Goal: Task Accomplishment & Management: Use online tool/utility

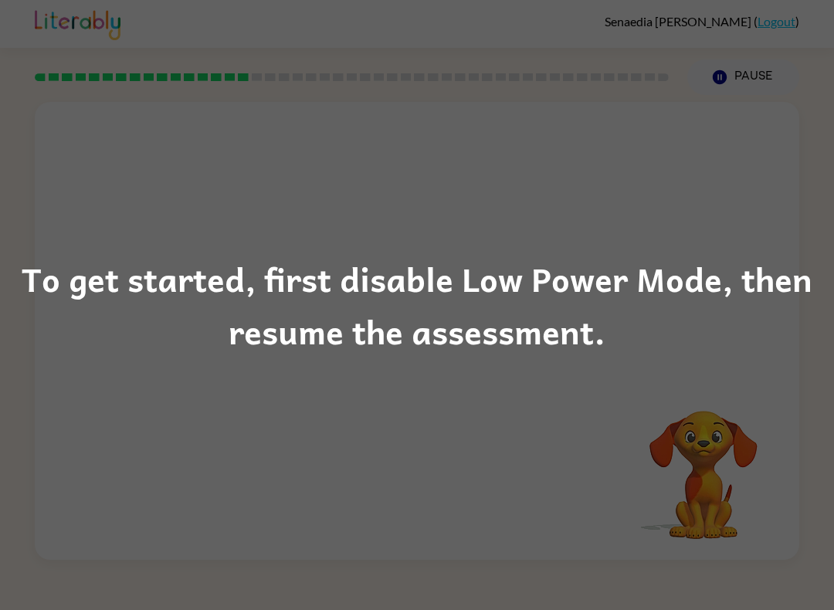
click at [739, 490] on div "To get started, first disable Low Power Mode, then resume the assessment." at bounding box center [417, 305] width 834 height 610
click at [751, 476] on div "To get started, first disable Low Power Mode, then resume the assessment." at bounding box center [417, 305] width 834 height 610
click at [750, 475] on div "To get started, first disable Low Power Mode, then resume the assessment." at bounding box center [417, 305] width 834 height 610
click at [756, 463] on div "To get started, first disable Low Power Mode, then resume the assessment." at bounding box center [417, 305] width 834 height 610
click at [663, 292] on div "To get started, first disable Low Power Mode, then resume the assessment." at bounding box center [417, 305] width 834 height 105
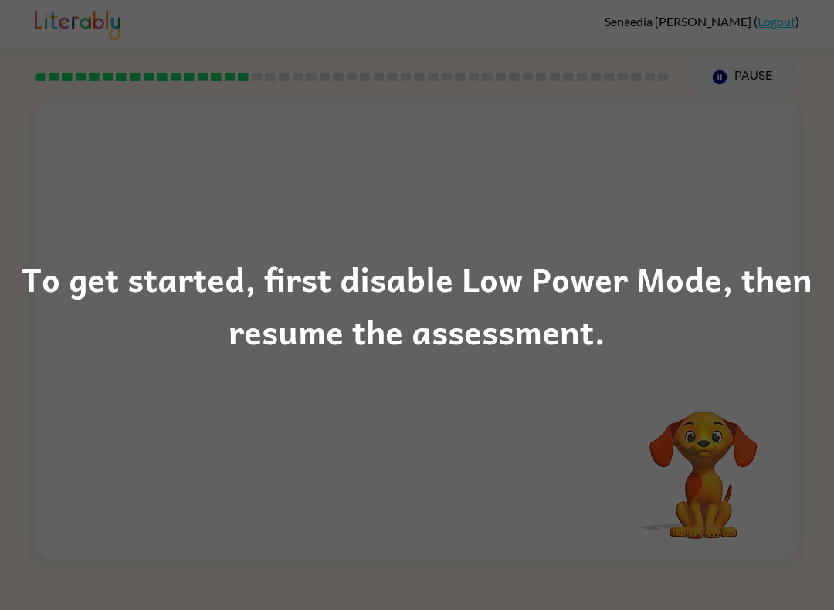
click at [740, 257] on div "To get started, first disable Low Power Mode, then resume the assessment." at bounding box center [417, 305] width 834 height 105
click at [768, 247] on div "To get started, first disable Low Power Mode, then resume the assessment." at bounding box center [417, 305] width 834 height 610
click at [737, 307] on div "To get started, first disable Low Power Mode, then resume the assessment." at bounding box center [417, 305] width 834 height 105
click at [666, 298] on div "To get started, first disable Low Power Mode, then resume the assessment." at bounding box center [417, 305] width 834 height 105
click at [723, 311] on div "To get started, first disable Low Power Mode, then resume the assessment." at bounding box center [417, 305] width 834 height 105
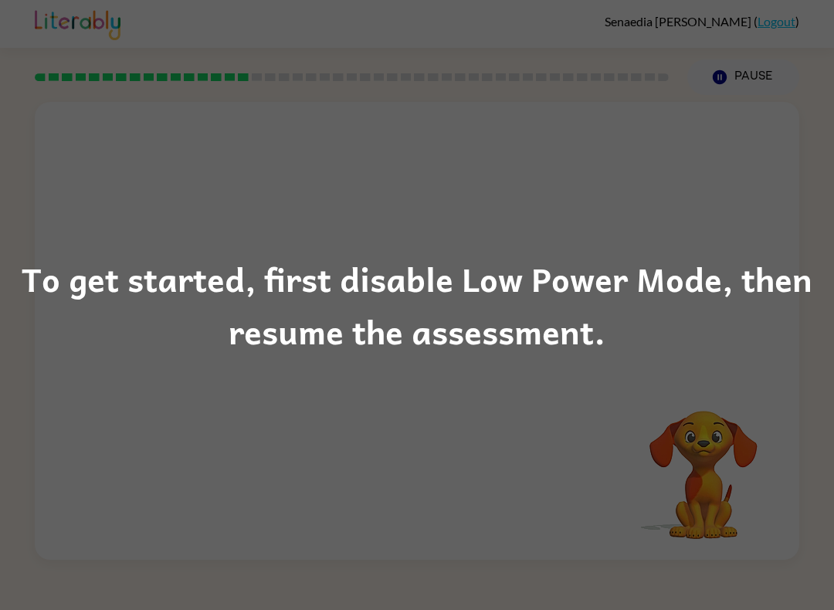
click at [693, 314] on div "To get started, first disable Low Power Mode, then resume the assessment." at bounding box center [417, 305] width 834 height 105
click at [544, 310] on div "To get started, first disable Low Power Mode, then resume the assessment." at bounding box center [417, 305] width 834 height 105
click at [475, 336] on div "To get started, first disable Low Power Mode, then resume the assessment." at bounding box center [417, 305] width 834 height 105
click at [757, 75] on div "To get started, first disable Low Power Mode, then resume the assessment." at bounding box center [417, 305] width 834 height 610
click at [778, 285] on div "To get started, first disable Low Power Mode, then resume the assessment." at bounding box center [417, 305] width 834 height 105
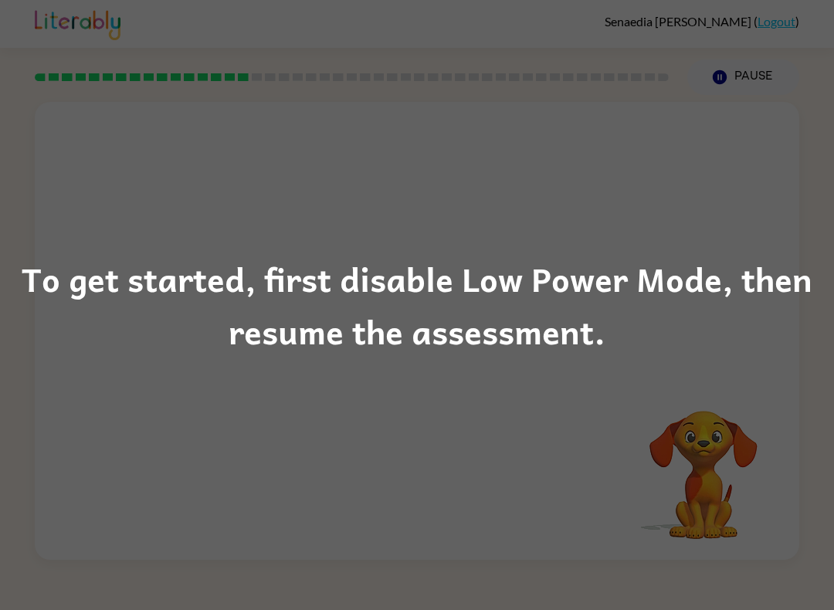
click at [745, 280] on div "To get started, first disable Low Power Mode, then resume the assessment." at bounding box center [417, 305] width 834 height 105
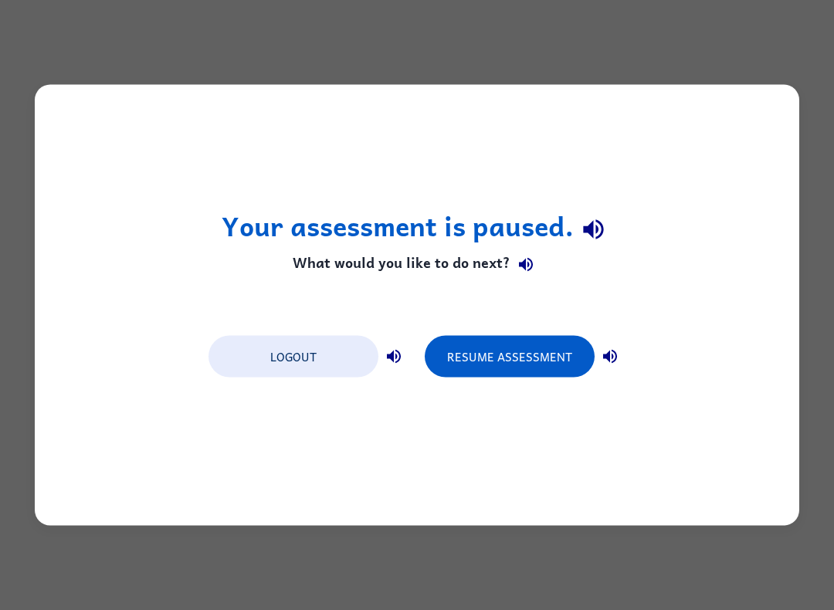
click at [516, 358] on button "Resume Assessment" at bounding box center [510, 357] width 170 height 42
click at [523, 361] on button "Resume Assessment" at bounding box center [510, 357] width 170 height 42
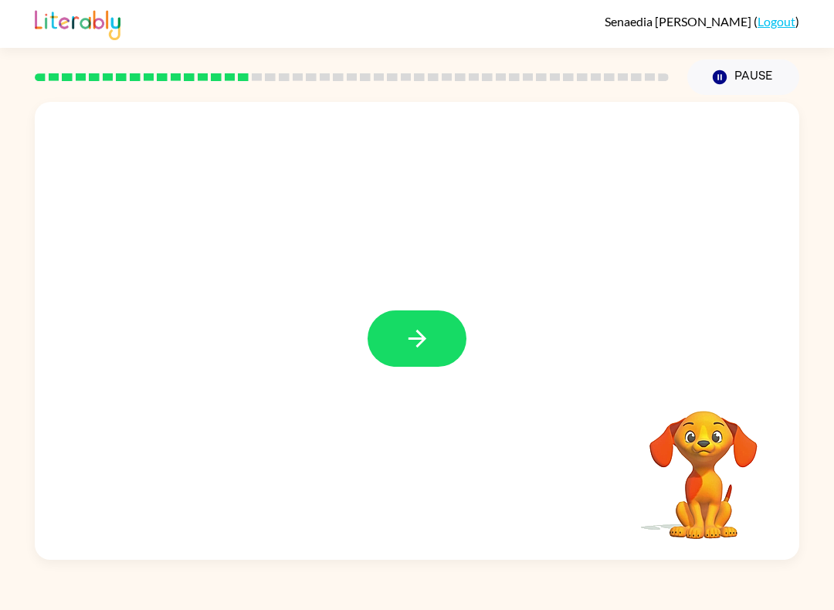
click at [435, 329] on button "button" at bounding box center [417, 338] width 99 height 56
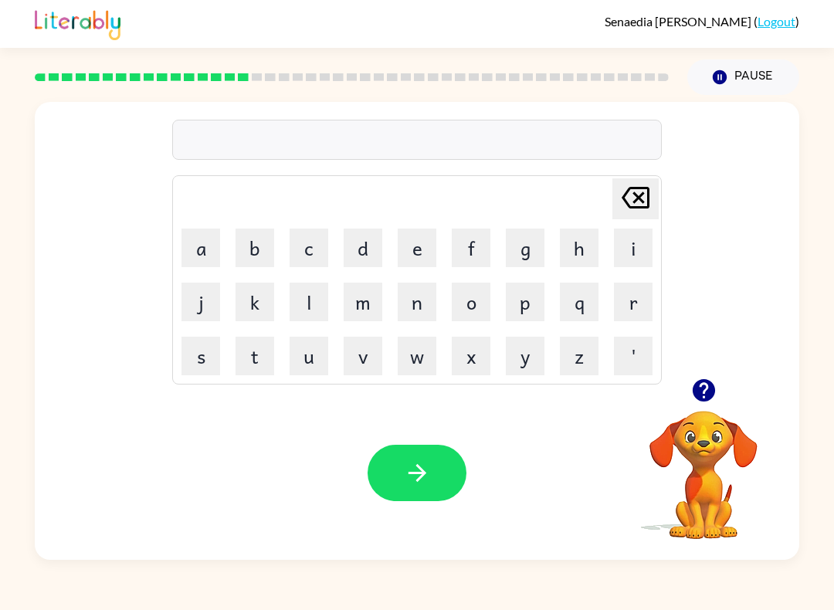
click at [324, 244] on button "c" at bounding box center [309, 248] width 39 height 39
click at [488, 307] on button "o" at bounding box center [471, 302] width 39 height 39
click at [642, 296] on button "r" at bounding box center [633, 302] width 39 height 39
click at [430, 303] on button "n" at bounding box center [417, 302] width 39 height 39
click at [426, 243] on button "e" at bounding box center [417, 248] width 39 height 39
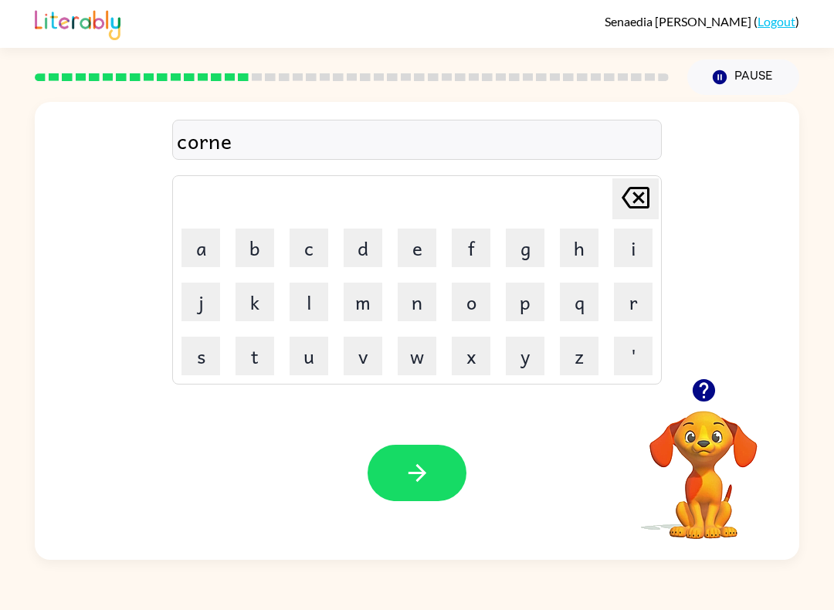
click at [633, 304] on button "r" at bounding box center [633, 302] width 39 height 39
click at [441, 468] on button "button" at bounding box center [417, 473] width 99 height 56
click at [717, 395] on button "button" at bounding box center [703, 390] width 39 height 39
click at [320, 240] on button "c" at bounding box center [309, 248] width 39 height 39
click at [474, 285] on button "o" at bounding box center [471, 302] width 39 height 39
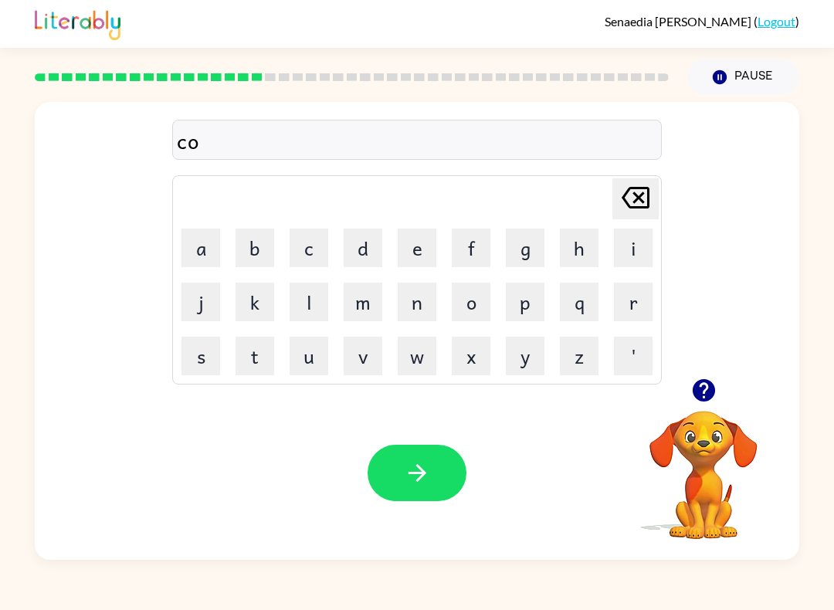
click at [416, 306] on button "n" at bounding box center [417, 302] width 39 height 39
click at [361, 357] on button "v" at bounding box center [363, 356] width 39 height 39
click at [413, 246] on button "e" at bounding box center [417, 248] width 39 height 39
click at [643, 298] on button "r" at bounding box center [633, 302] width 39 height 39
click at [206, 369] on button "s" at bounding box center [200, 356] width 39 height 39
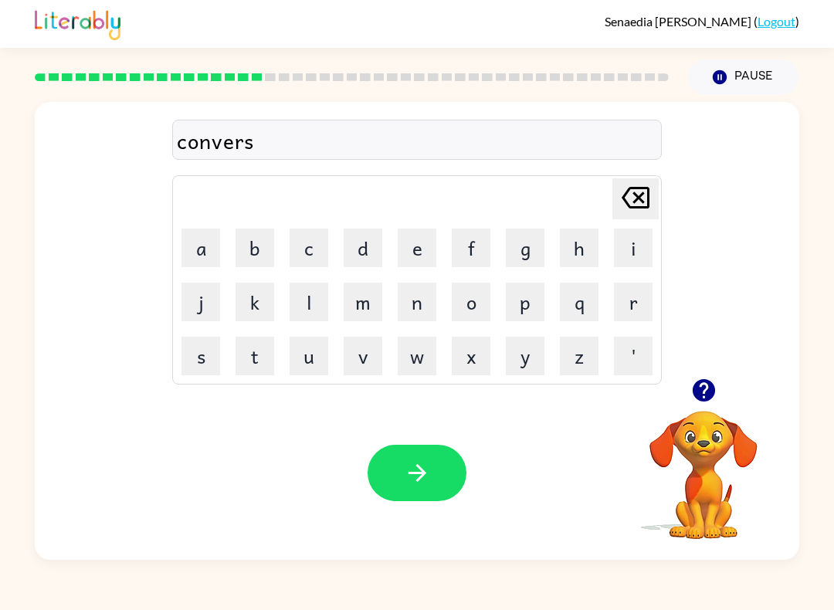
click at [215, 245] on button "a" at bounding box center [200, 248] width 39 height 39
click at [206, 356] on button "s" at bounding box center [200, 356] width 39 height 39
click at [646, 252] on button "i" at bounding box center [633, 248] width 39 height 39
click at [466, 302] on button "o" at bounding box center [471, 302] width 39 height 39
click at [425, 304] on button "n" at bounding box center [417, 302] width 39 height 39
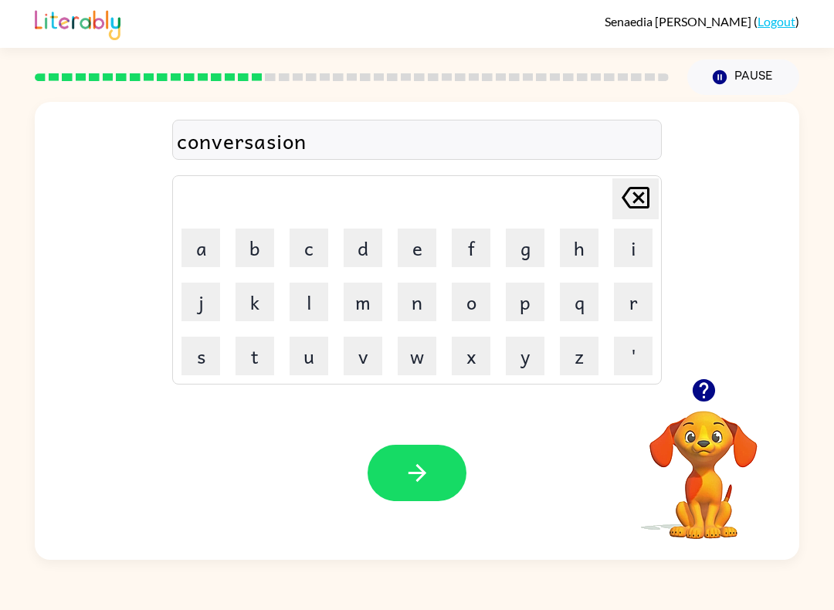
click at [412, 460] on icon "button" at bounding box center [417, 472] width 27 height 27
click at [316, 235] on button "c" at bounding box center [309, 248] width 39 height 39
click at [327, 357] on button "u" at bounding box center [309, 356] width 39 height 39
click at [263, 368] on button "t" at bounding box center [255, 356] width 39 height 39
click at [411, 258] on button "e" at bounding box center [417, 248] width 39 height 39
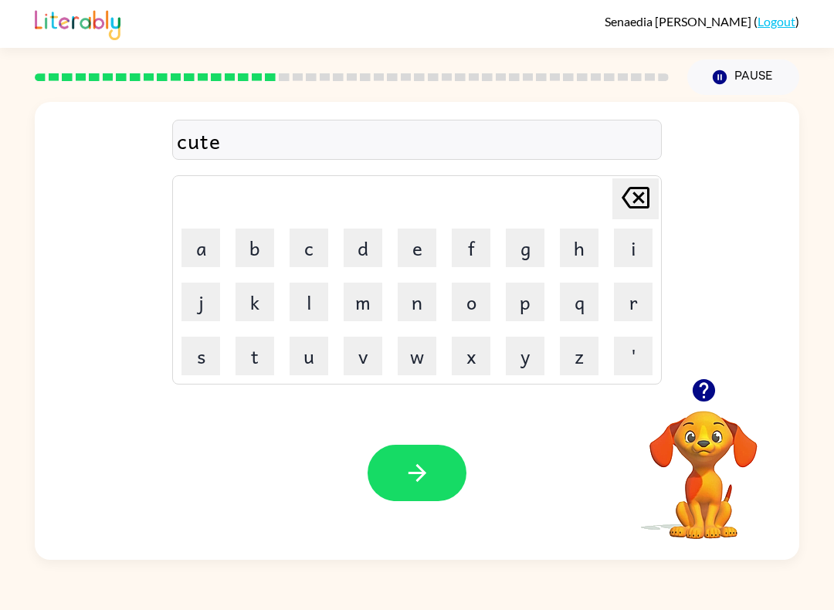
click at [417, 482] on icon "button" at bounding box center [417, 473] width 18 height 18
click at [321, 259] on button "c" at bounding box center [309, 248] width 39 height 39
click at [321, 352] on button "u" at bounding box center [309, 356] width 39 height 39
click at [424, 315] on button "n" at bounding box center [417, 302] width 39 height 39
click at [479, 260] on button "f" at bounding box center [471, 248] width 39 height 39
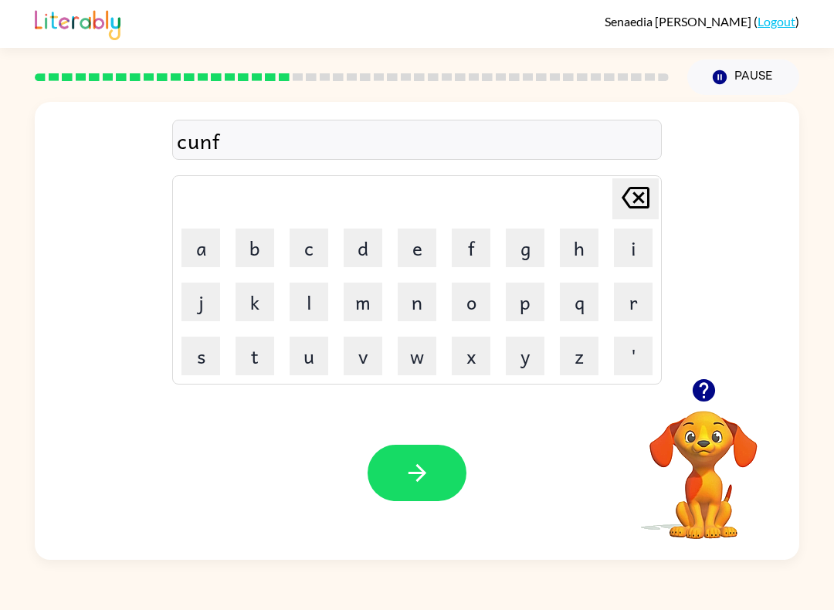
click at [314, 370] on button "u" at bounding box center [309, 356] width 39 height 39
click at [202, 368] on button "s" at bounding box center [200, 356] width 39 height 39
click at [640, 250] on button "i" at bounding box center [633, 248] width 39 height 39
click at [474, 304] on button "o" at bounding box center [471, 302] width 39 height 39
click at [424, 310] on button "n" at bounding box center [417, 302] width 39 height 39
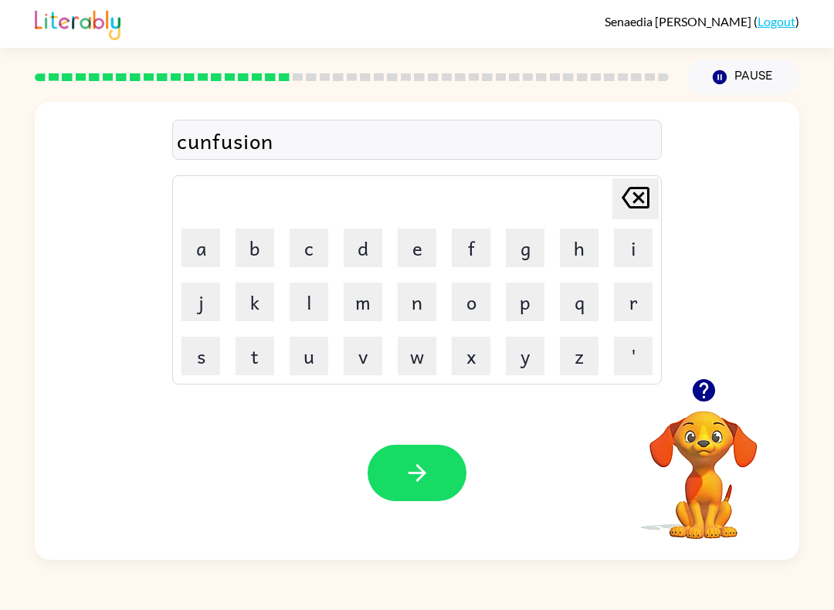
click at [443, 463] on button "button" at bounding box center [417, 473] width 99 height 56
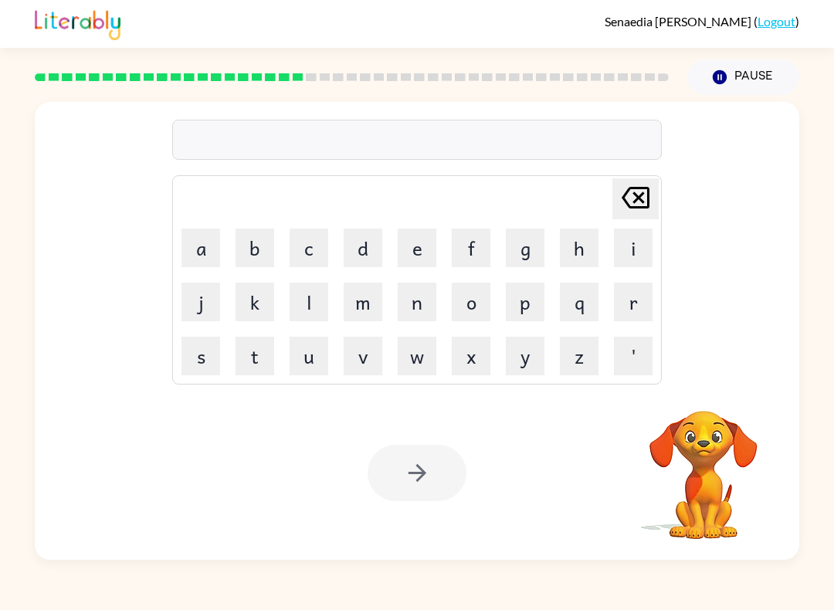
click at [708, 454] on video "Your browser must support playing .mp4 files to use Literably. Please try using…" at bounding box center [703, 464] width 154 height 154
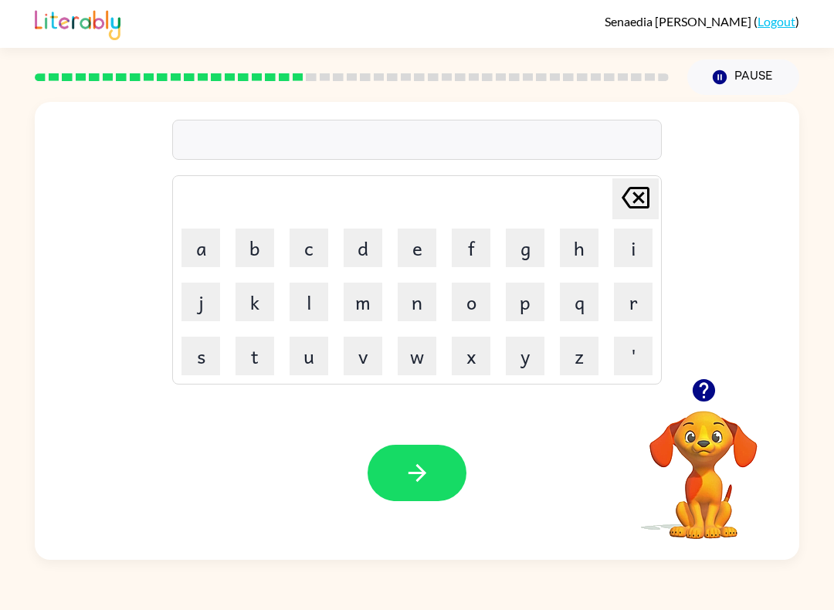
click at [375, 246] on button "d" at bounding box center [363, 248] width 39 height 39
click at [650, 247] on button "i" at bounding box center [633, 248] width 39 height 39
click at [317, 249] on button "c" at bounding box center [309, 248] width 39 height 39
click at [426, 253] on button "e" at bounding box center [417, 248] width 39 height 39
click at [441, 467] on button "button" at bounding box center [417, 473] width 99 height 56
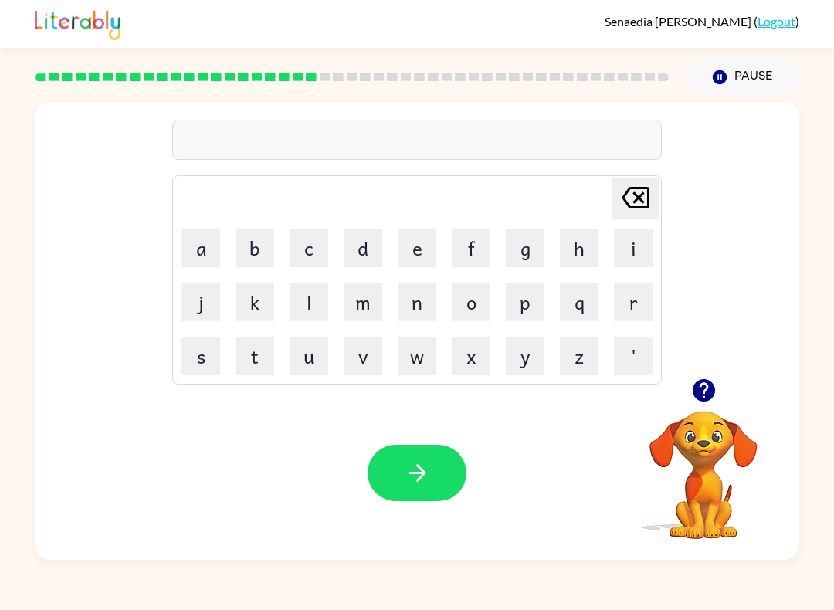
click at [528, 243] on button "g" at bounding box center [525, 248] width 39 height 39
click at [202, 251] on button "a" at bounding box center [200, 248] width 39 height 39
click at [626, 299] on button "r" at bounding box center [633, 302] width 39 height 39
click at [307, 317] on button "l" at bounding box center [309, 302] width 39 height 39
click at [627, 258] on button "i" at bounding box center [633, 248] width 39 height 39
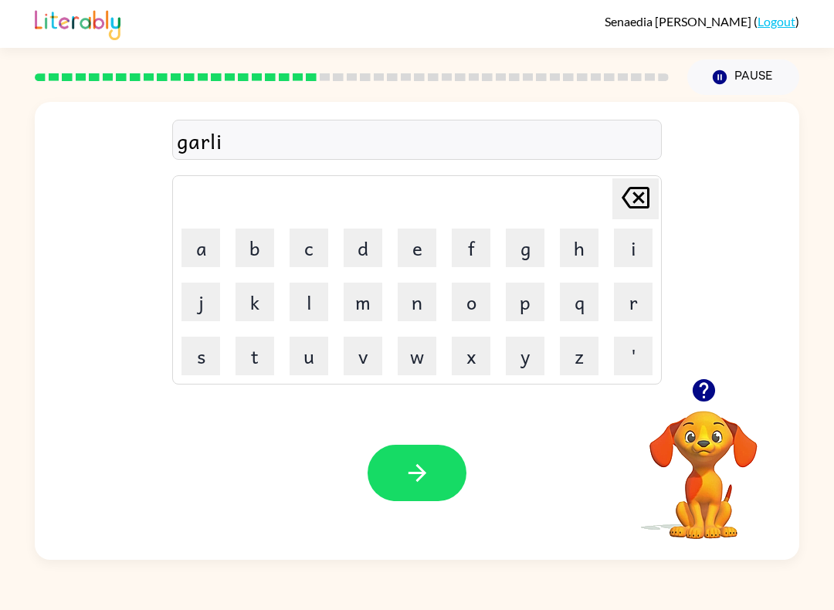
click at [291, 247] on button "c" at bounding box center [309, 248] width 39 height 39
click at [441, 490] on button "button" at bounding box center [417, 473] width 99 height 56
click at [538, 243] on button "g" at bounding box center [525, 248] width 39 height 39
click at [487, 297] on button "o" at bounding box center [471, 302] width 39 height 39
click at [376, 358] on button "v" at bounding box center [363, 356] width 39 height 39
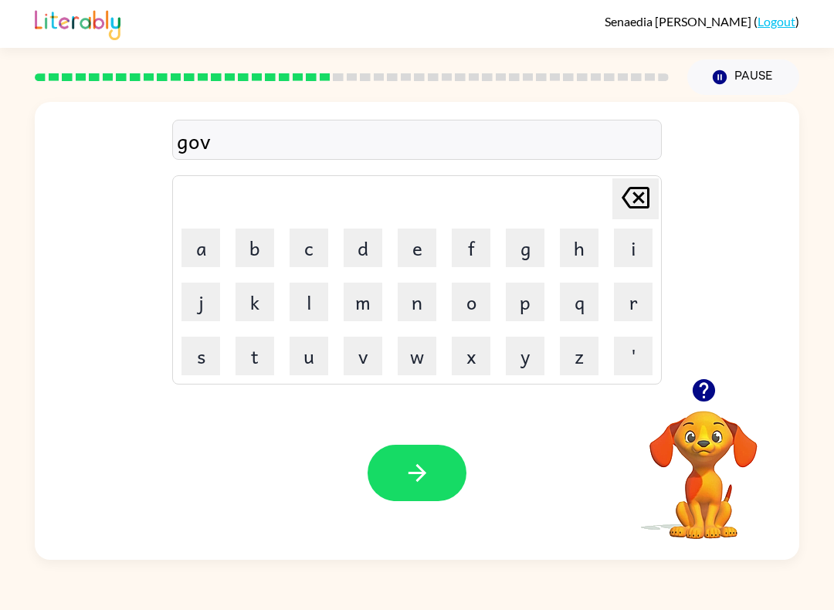
click at [423, 248] on button "e" at bounding box center [417, 248] width 39 height 39
click at [636, 303] on button "r" at bounding box center [633, 302] width 39 height 39
click at [369, 308] on button "m" at bounding box center [363, 302] width 39 height 39
click at [429, 256] on button "e" at bounding box center [417, 248] width 39 height 39
click at [415, 310] on button "n" at bounding box center [417, 302] width 39 height 39
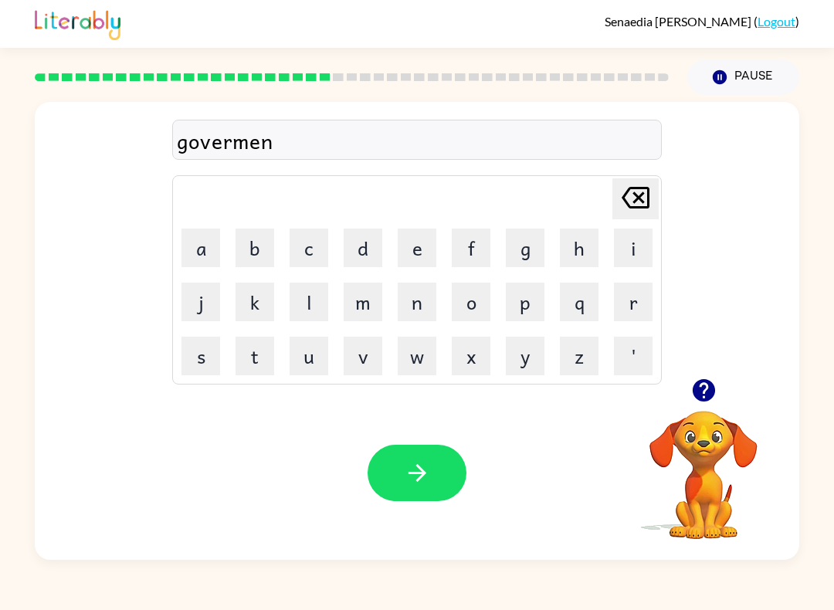
click at [251, 368] on button "t" at bounding box center [255, 356] width 39 height 39
click at [439, 493] on button "button" at bounding box center [417, 473] width 99 height 56
